Goal: Task Accomplishment & Management: Manage account settings

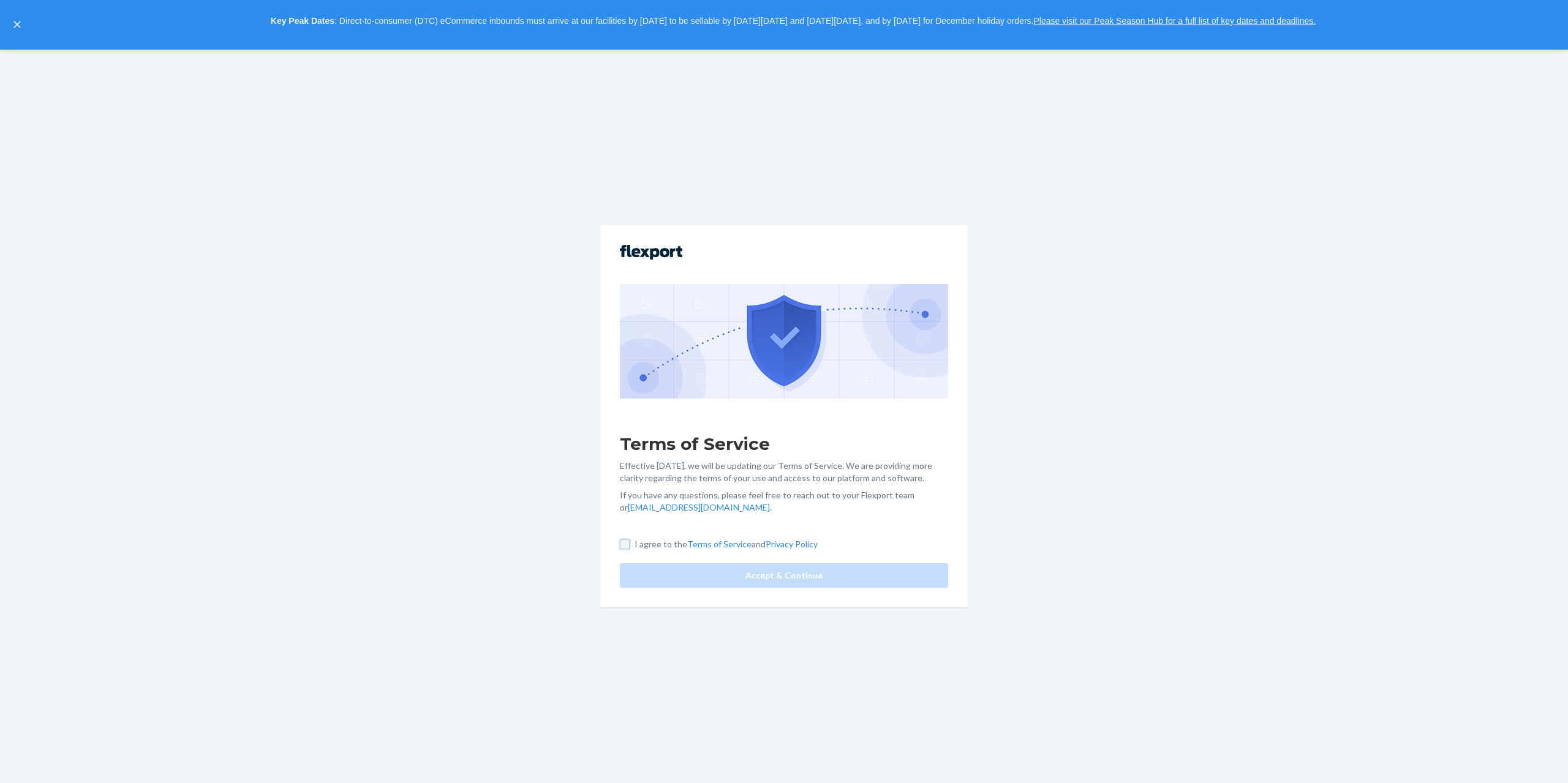
click at [625, 546] on input "I agree to the Terms of Service and Privacy Policy" at bounding box center [625, 544] width 10 height 10
checkbox input "true"
click at [695, 580] on button "Accept & Continue" at bounding box center [784, 576] width 329 height 25
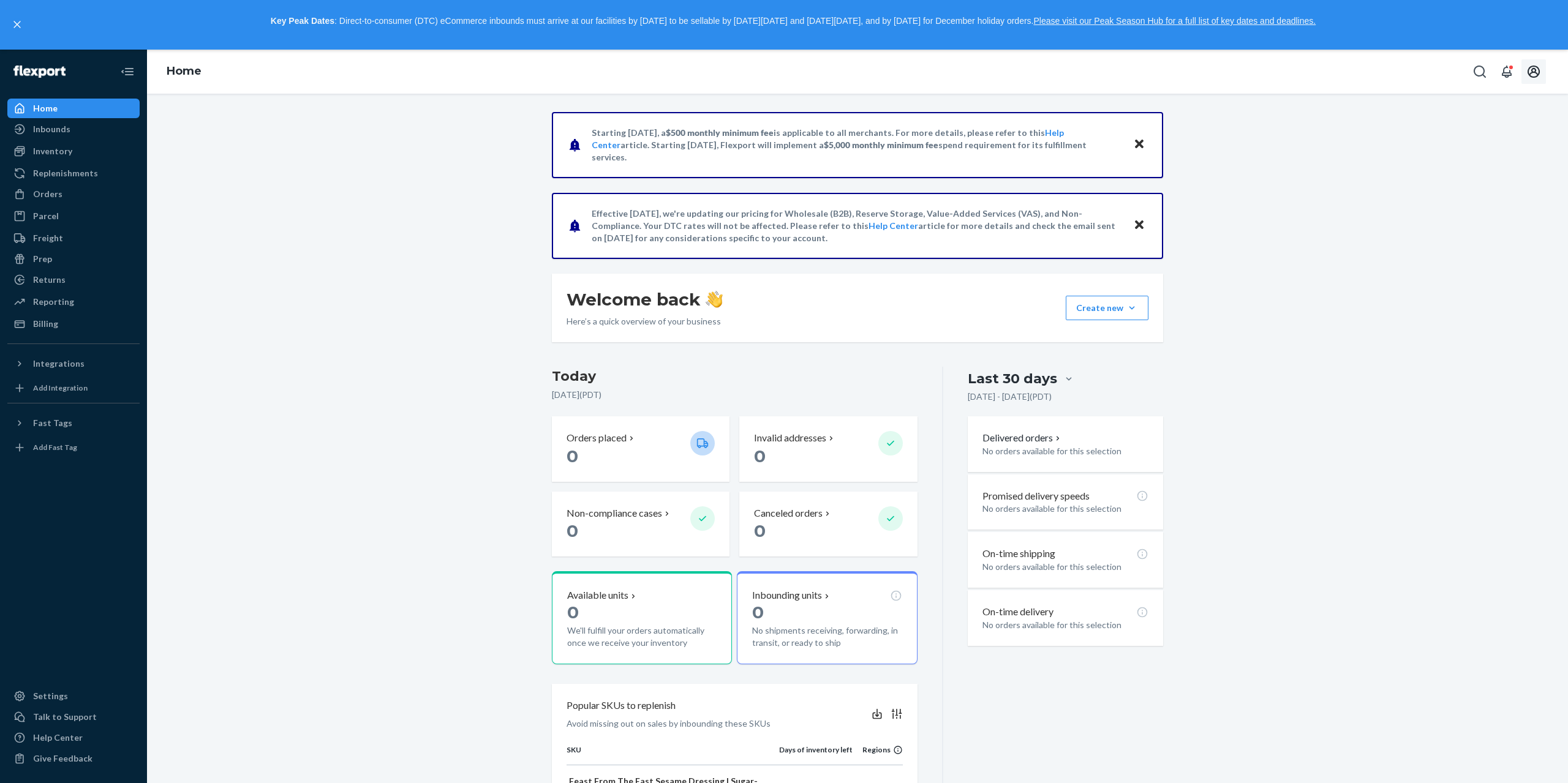
drag, startPoint x: 1529, startPoint y: 72, endPoint x: 1536, endPoint y: 88, distance: 17.5
click at [1529, 73] on icon "Open account menu" at bounding box center [1534, 71] width 15 height 15
click at [1469, 160] on div "Settings" at bounding box center [1506, 171] width 95 height 22
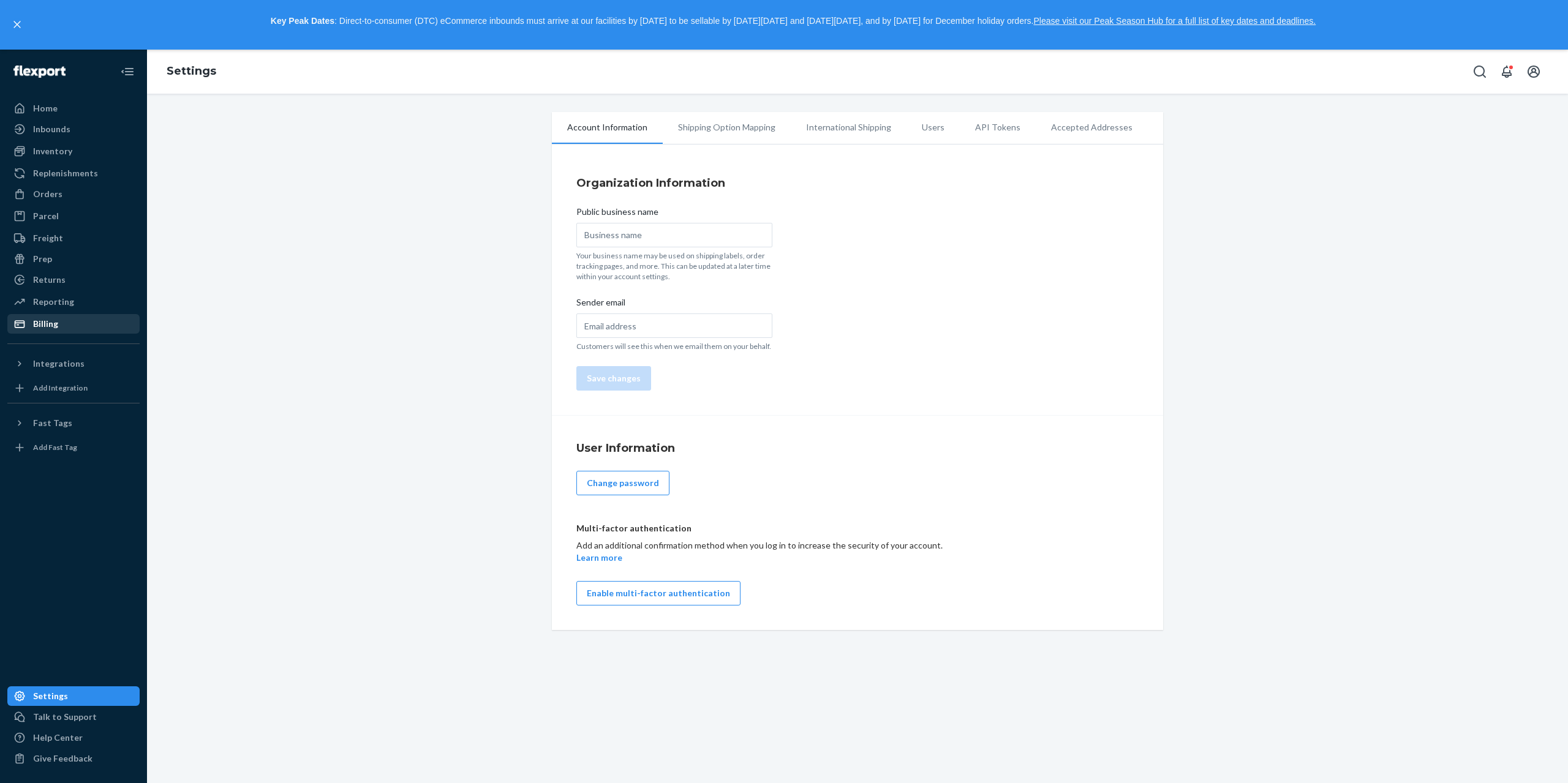
click at [51, 319] on div "Billing" at bounding box center [45, 324] width 25 height 12
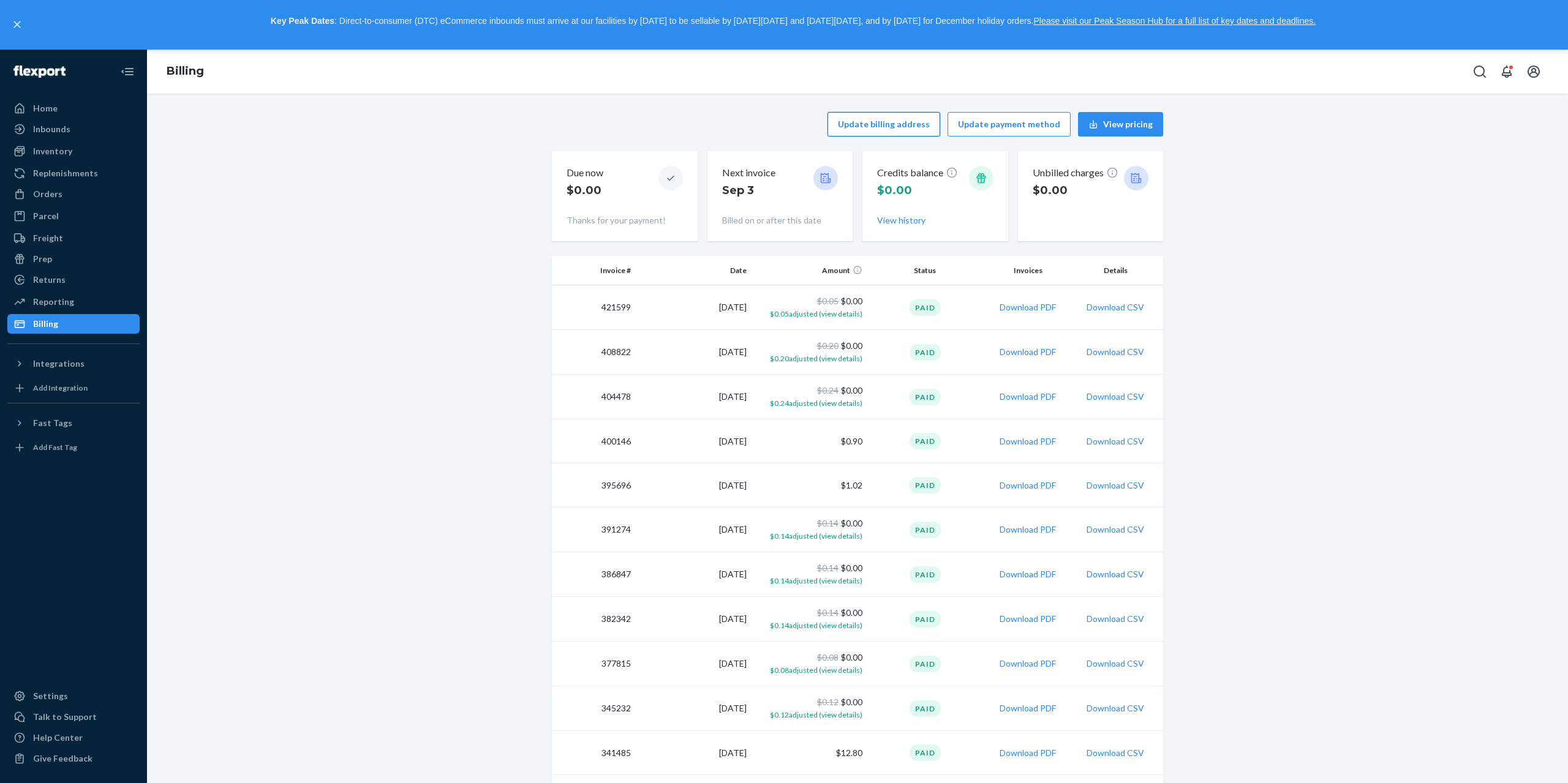
click at [932, 125] on button "Update billing address" at bounding box center [884, 125] width 113 height 25
click at [932, 124] on button "Update billing address" at bounding box center [884, 125] width 113 height 25
click at [879, 129] on button "Update billing address" at bounding box center [884, 125] width 113 height 25
click at [49, 692] on div "Settings" at bounding box center [51, 696] width 35 height 12
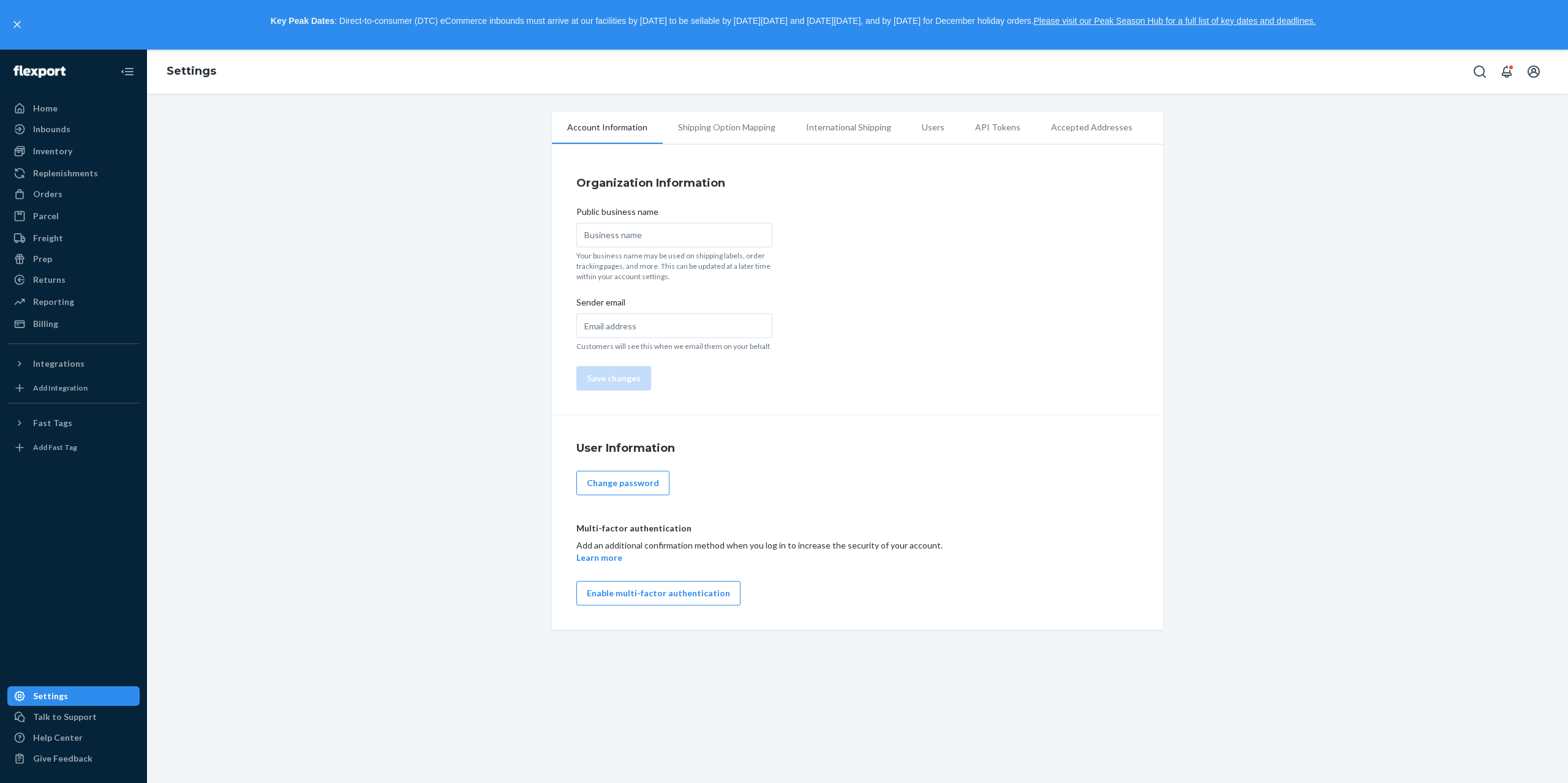
click at [747, 131] on li "Shipping Option Mapping" at bounding box center [727, 127] width 128 height 31
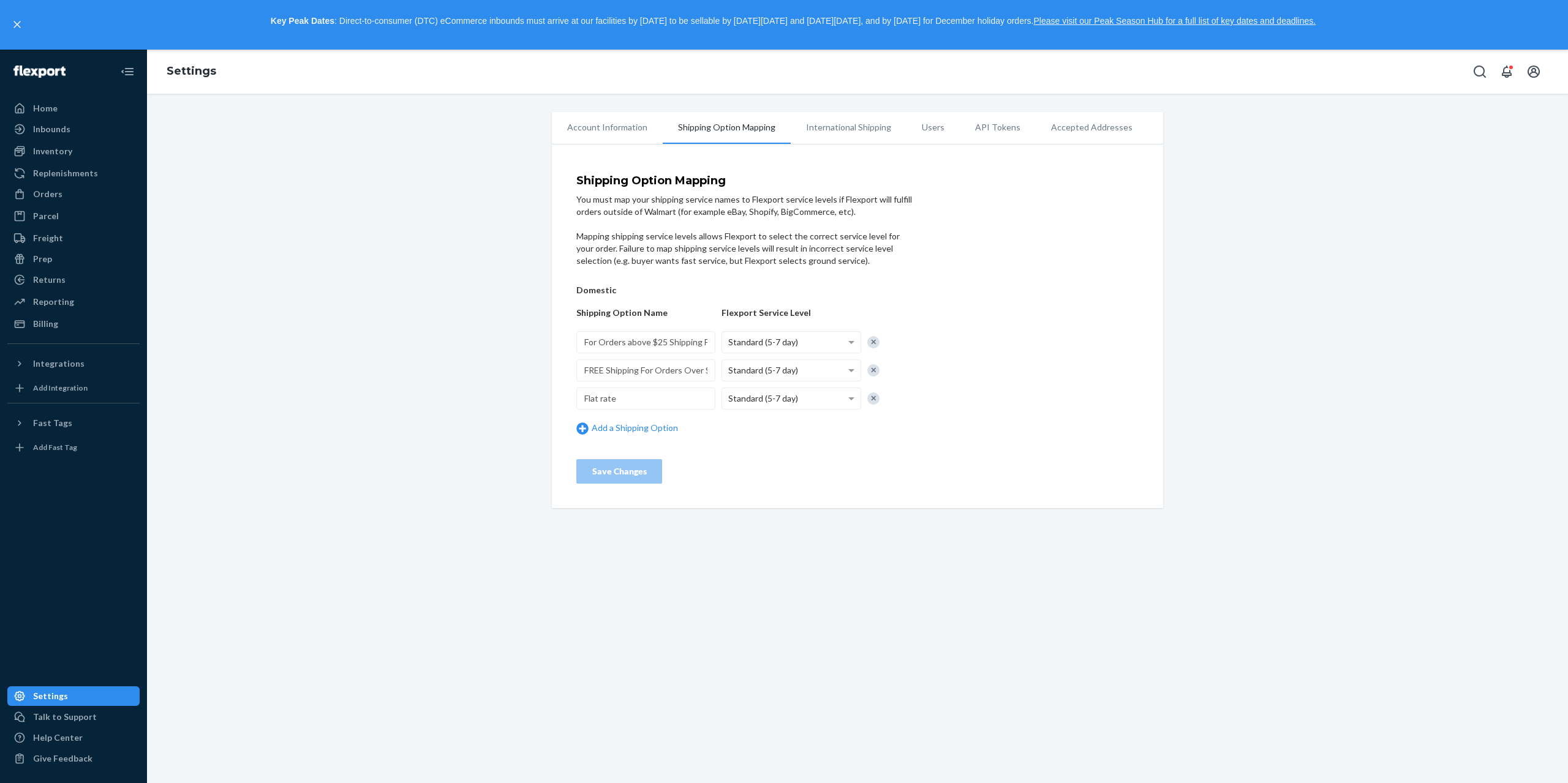
click at [622, 127] on li "Account Information" at bounding box center [607, 127] width 111 height 31
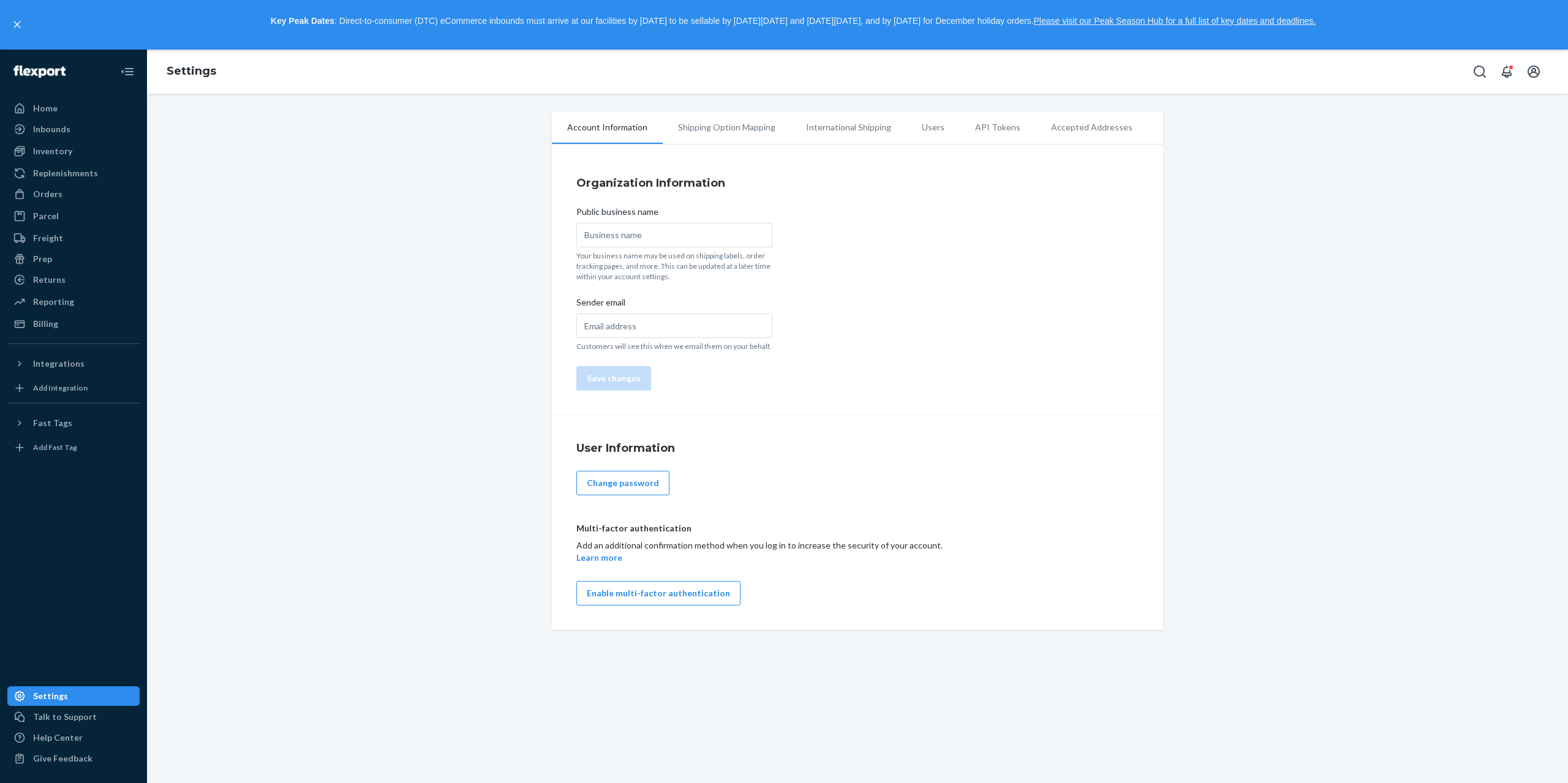
click at [1075, 130] on li "Accepted Addresses" at bounding box center [1091, 127] width 112 height 31
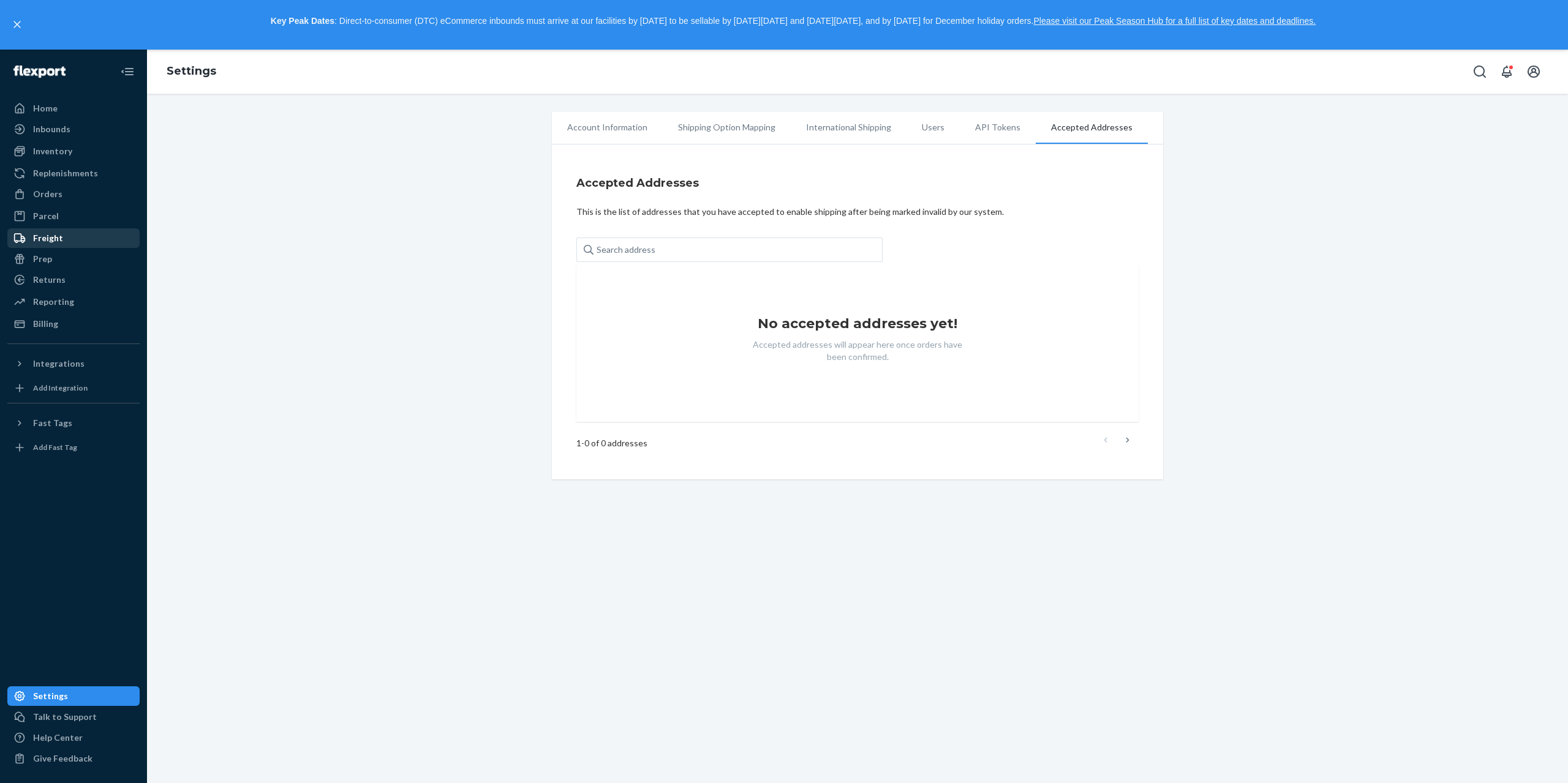
click at [52, 237] on div "Freight" at bounding box center [48, 238] width 30 height 12
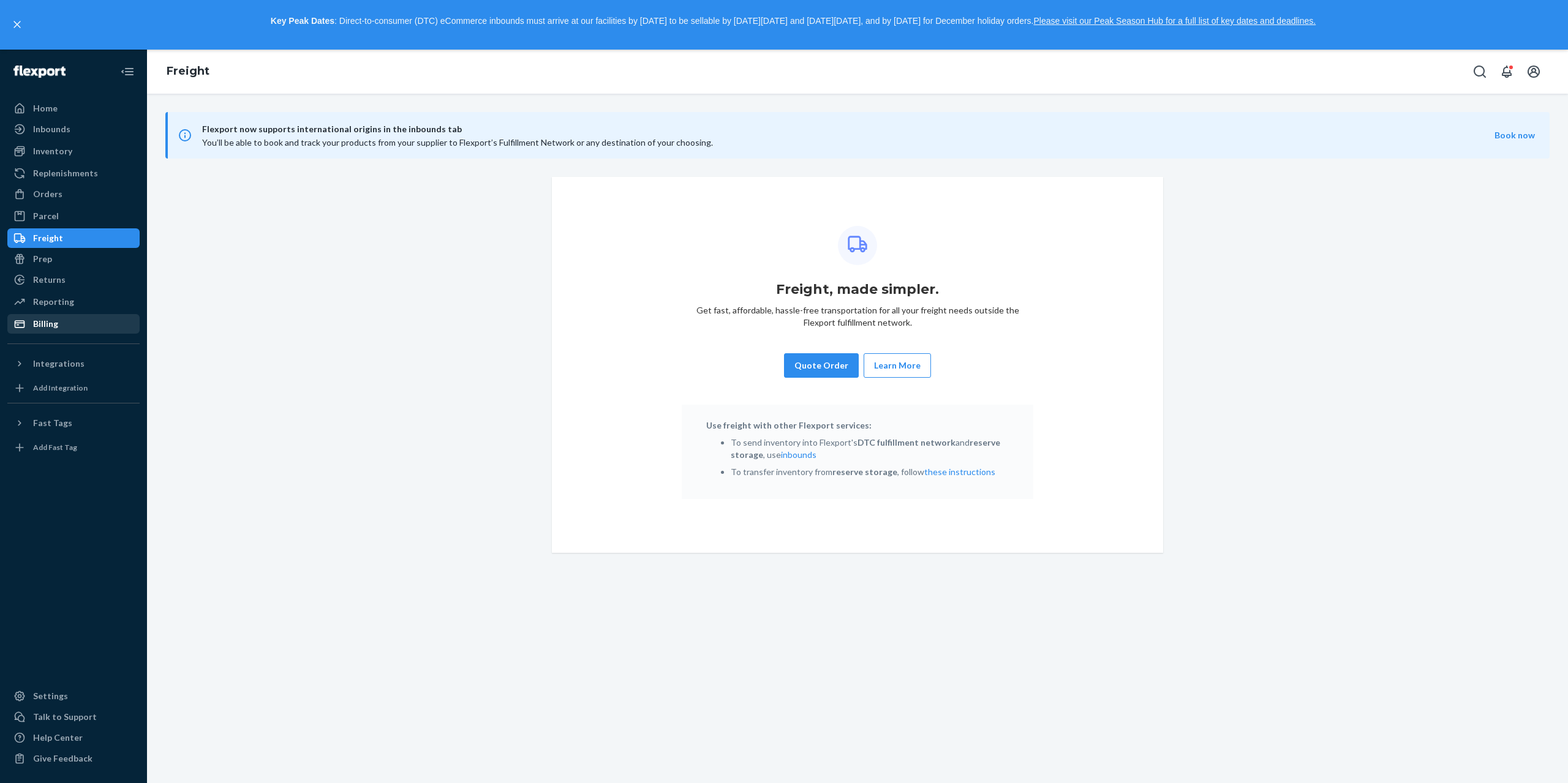
click at [54, 325] on div "Billing" at bounding box center [45, 324] width 25 height 12
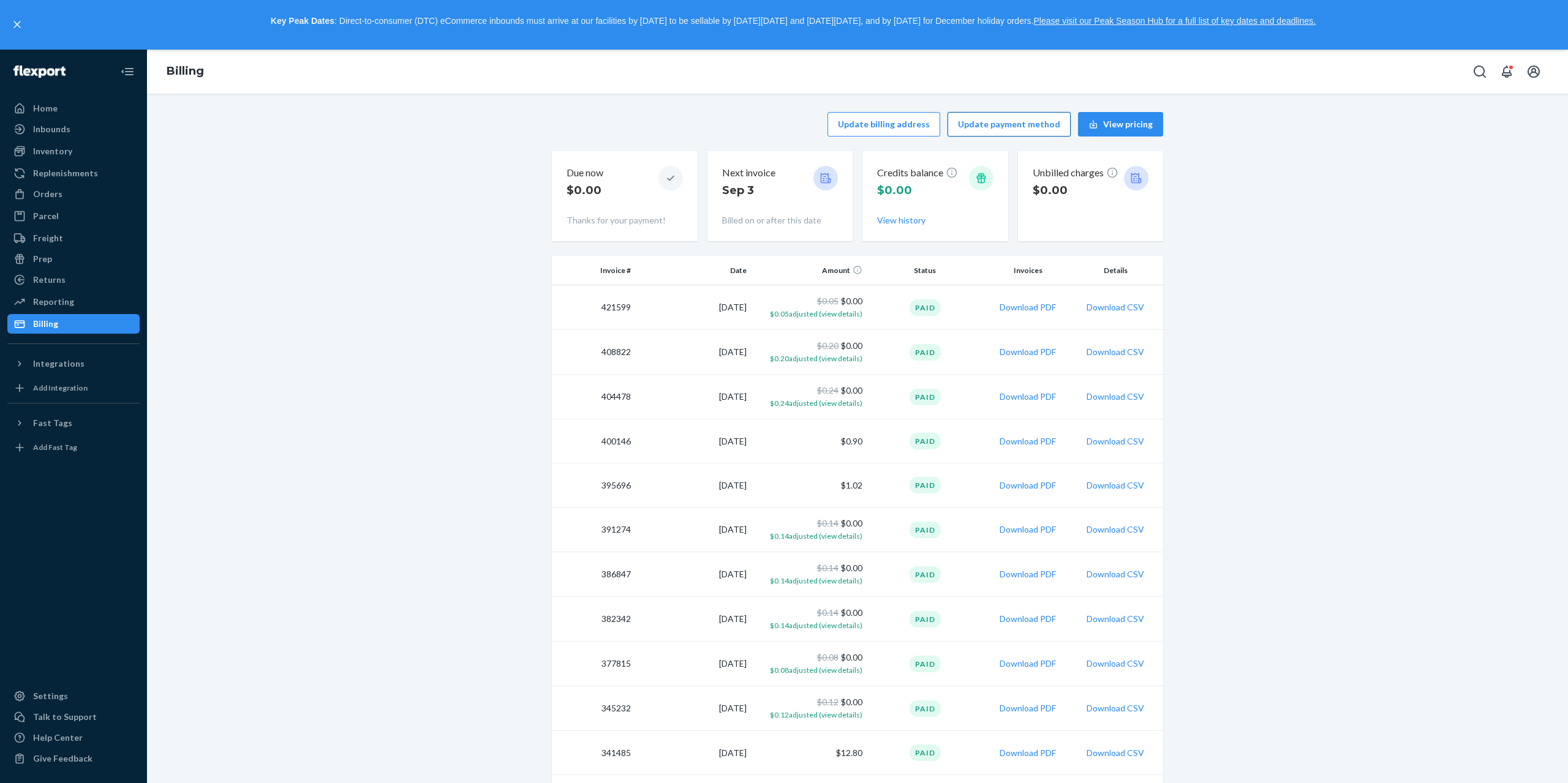
click at [1025, 129] on button "Update payment method" at bounding box center [1009, 125] width 123 height 25
